Goal: Transaction & Acquisition: Obtain resource

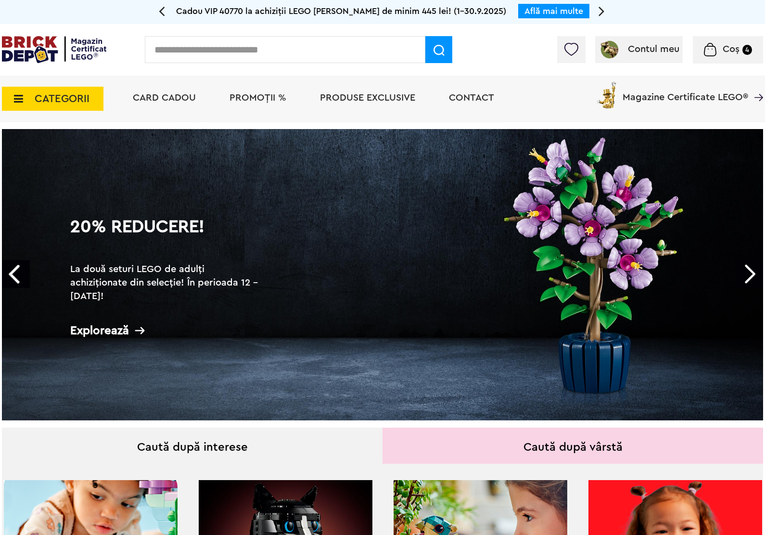
click at [386, 49] on input "text" at bounding box center [285, 49] width 281 height 27
type input "****"
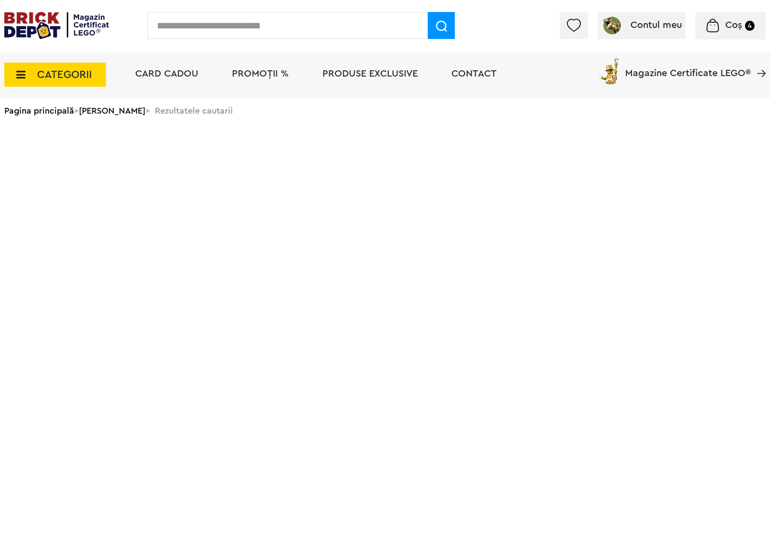
click at [387, 27] on input "text" at bounding box center [287, 25] width 281 height 27
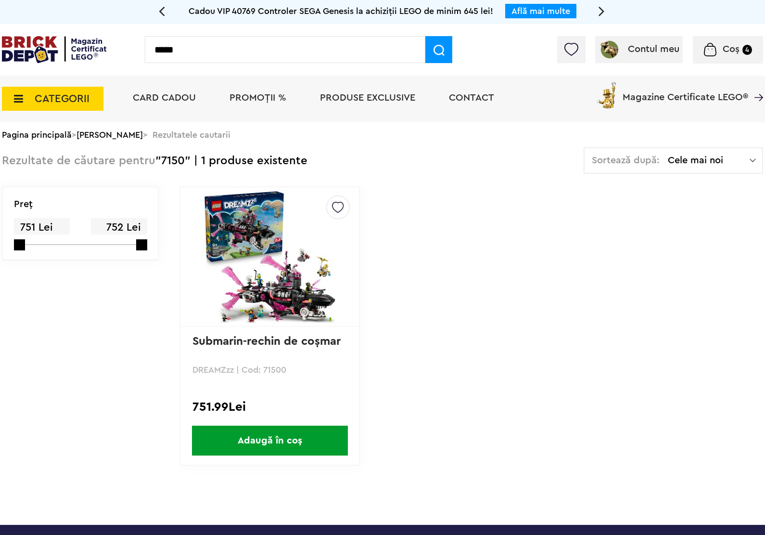
type input "*****"
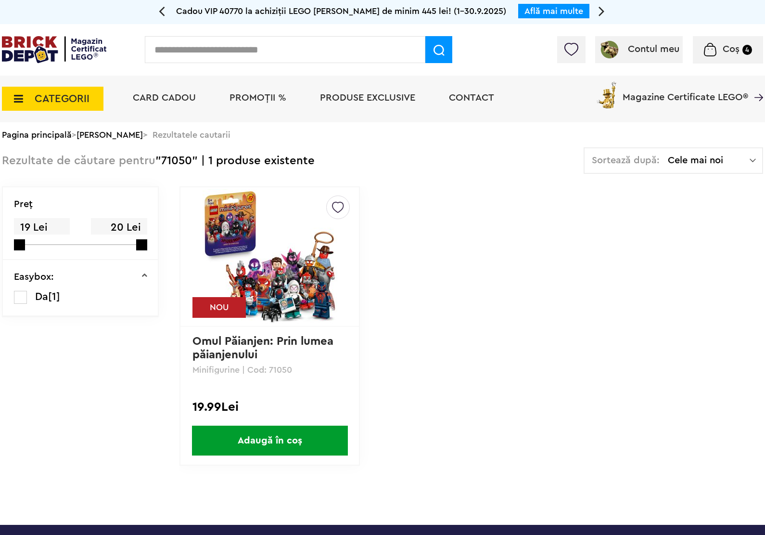
click at [292, 249] on img at bounding box center [270, 256] width 135 height 135
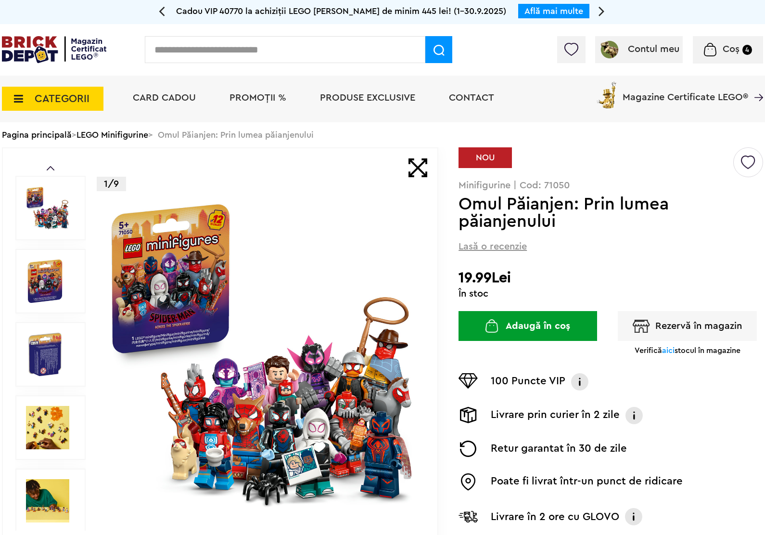
click at [689, 326] on button "Rezervă în magazin" at bounding box center [687, 326] width 139 height 30
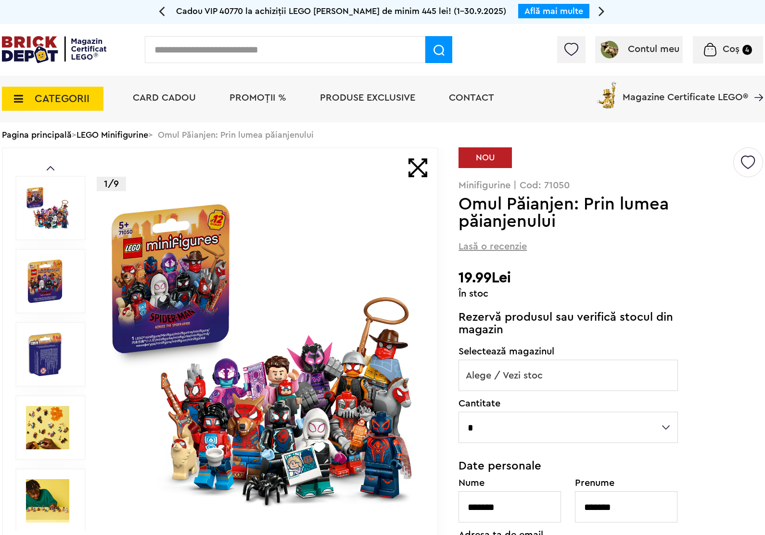
click at [600, 369] on span "Alege / Vezi stoc" at bounding box center [568, 375] width 219 height 31
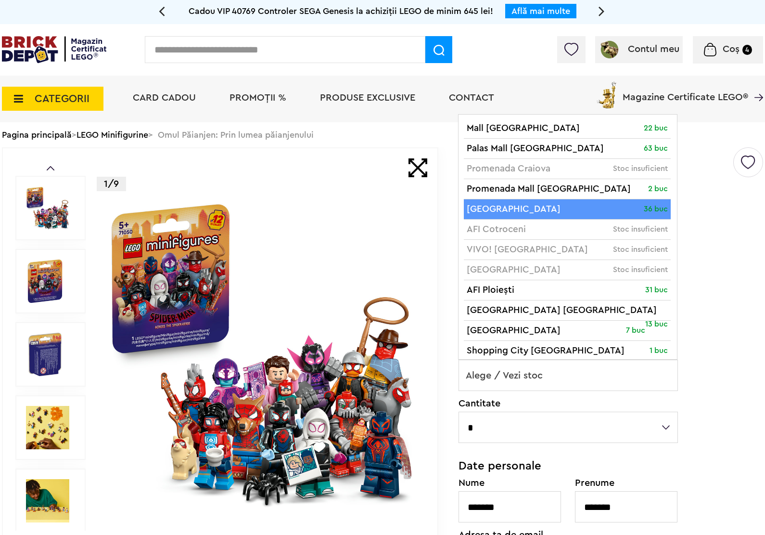
click at [728, 272] on h2 "19.99Lei" at bounding box center [611, 277] width 305 height 17
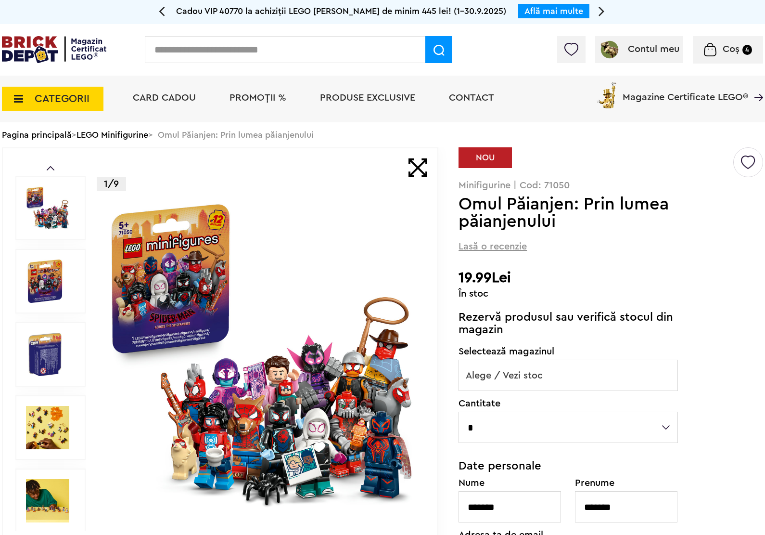
click at [555, 384] on span "Alege / Vezi stoc" at bounding box center [568, 375] width 219 height 31
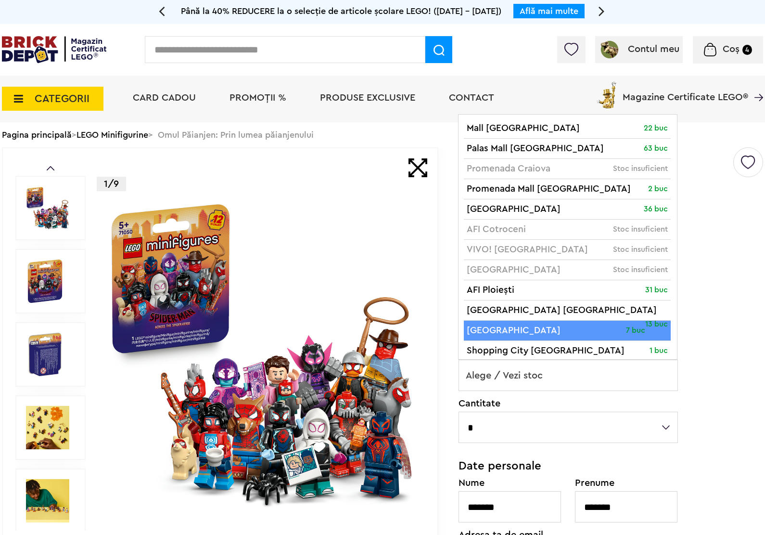
drag, startPoint x: 661, startPoint y: 332, endPoint x: 659, endPoint y: 337, distance: 5.0
select select "**"
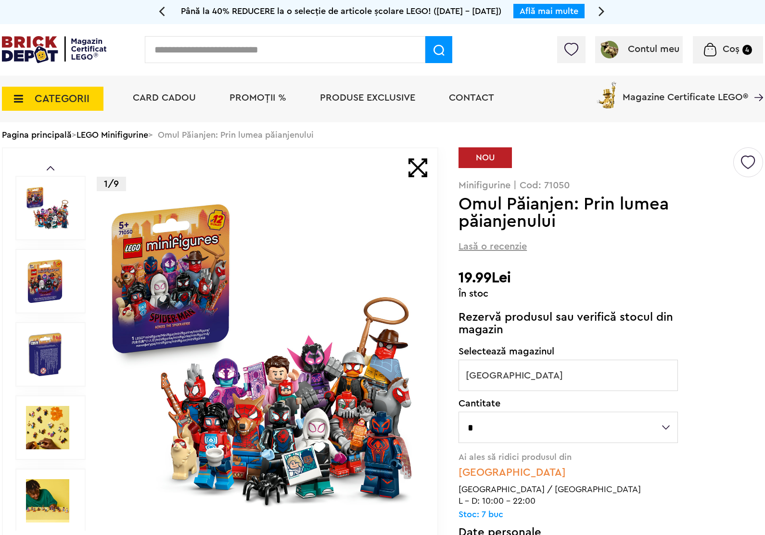
click at [657, 437] on select "* * * * * * *" at bounding box center [568, 427] width 219 height 31
click at [722, 427] on div "Default ( 1 ) Creează o listă nouă NOU Minifigurine | Cod: 71050 Omul Păianjen:…" at bounding box center [611, 464] width 305 height 634
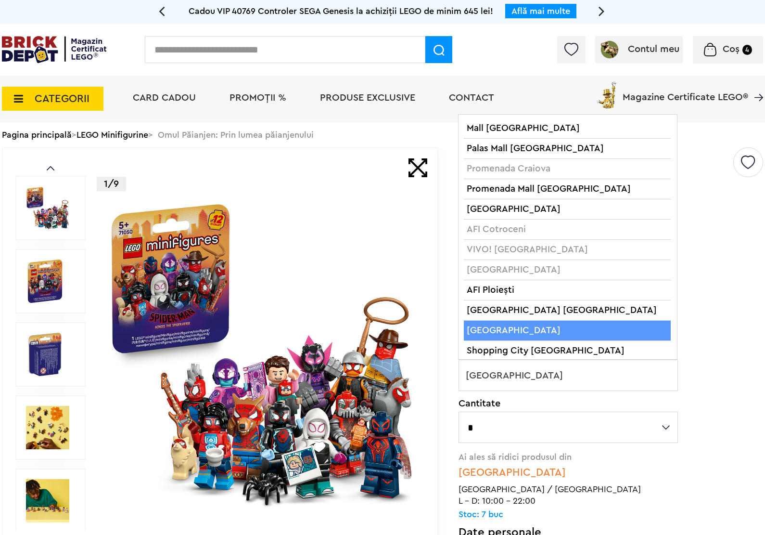
click at [636, 370] on span "[GEOGRAPHIC_DATA]" at bounding box center [568, 375] width 219 height 31
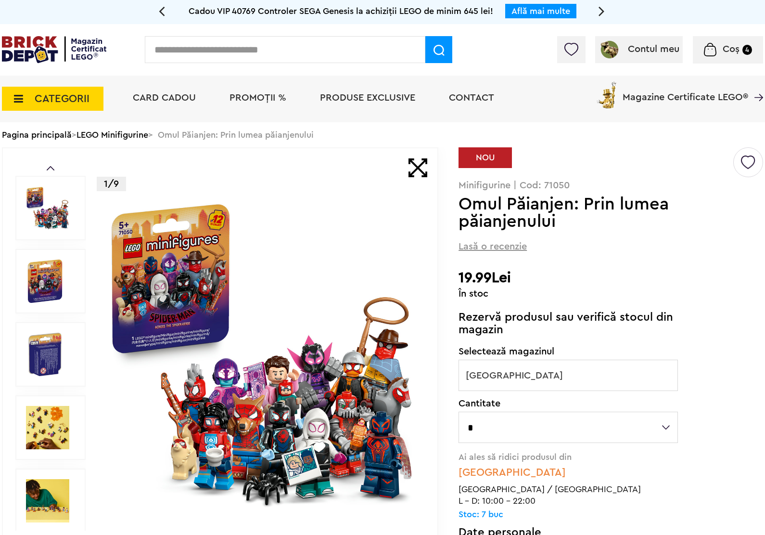
drag, startPoint x: 725, startPoint y: 268, endPoint x: 694, endPoint y: 238, distance: 42.9
click at [723, 272] on div "Default ( 1 ) Creează o listă nouă NOU Minifigurine | Cod: 71050 Omul Păianjen:…" at bounding box center [611, 464] width 305 height 634
